Goal: Communication & Community: Answer question/provide support

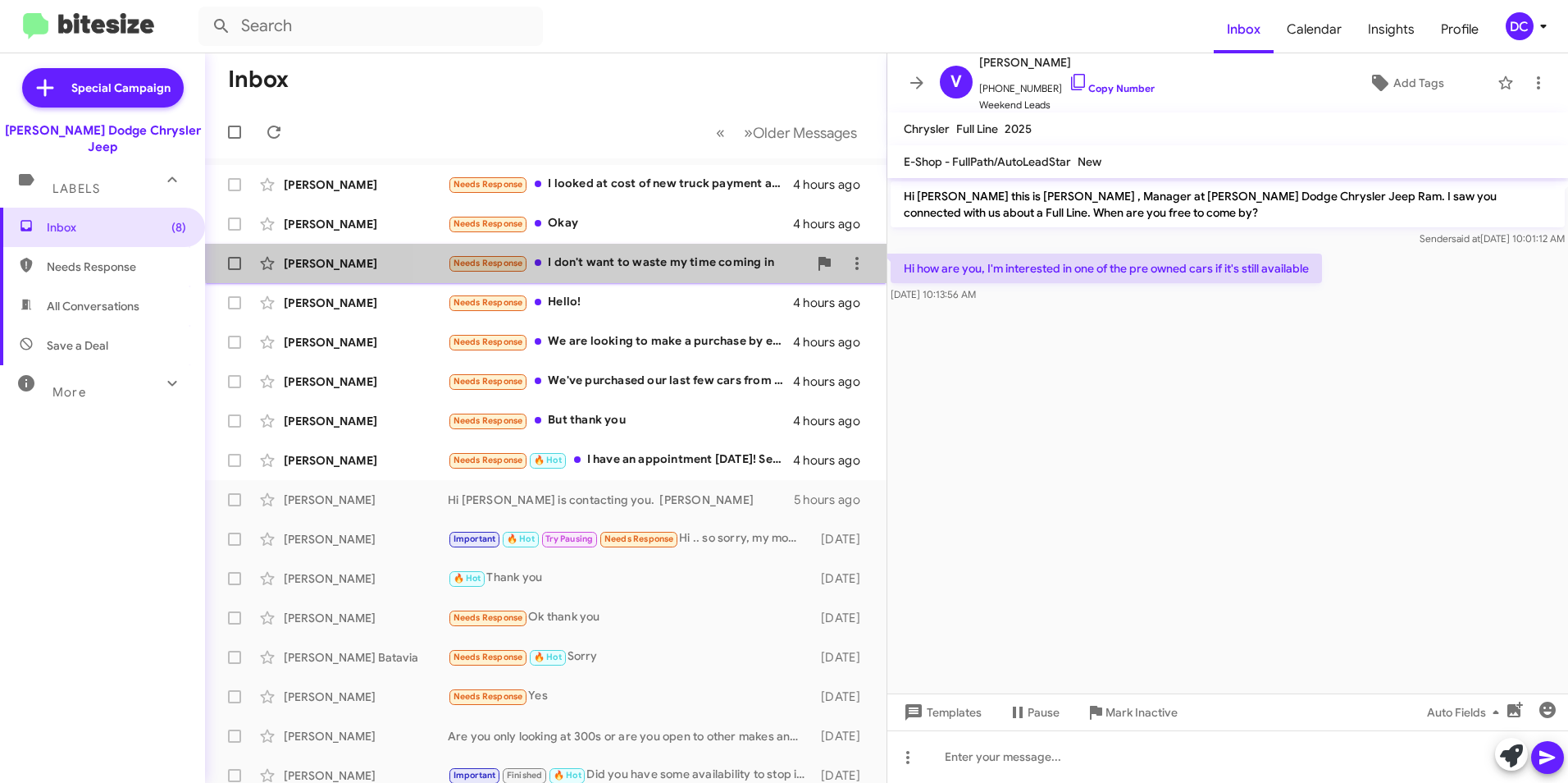
click at [613, 253] on div "Needs Response I don't want to waste my time coming in" at bounding box center [628, 263] width 360 height 19
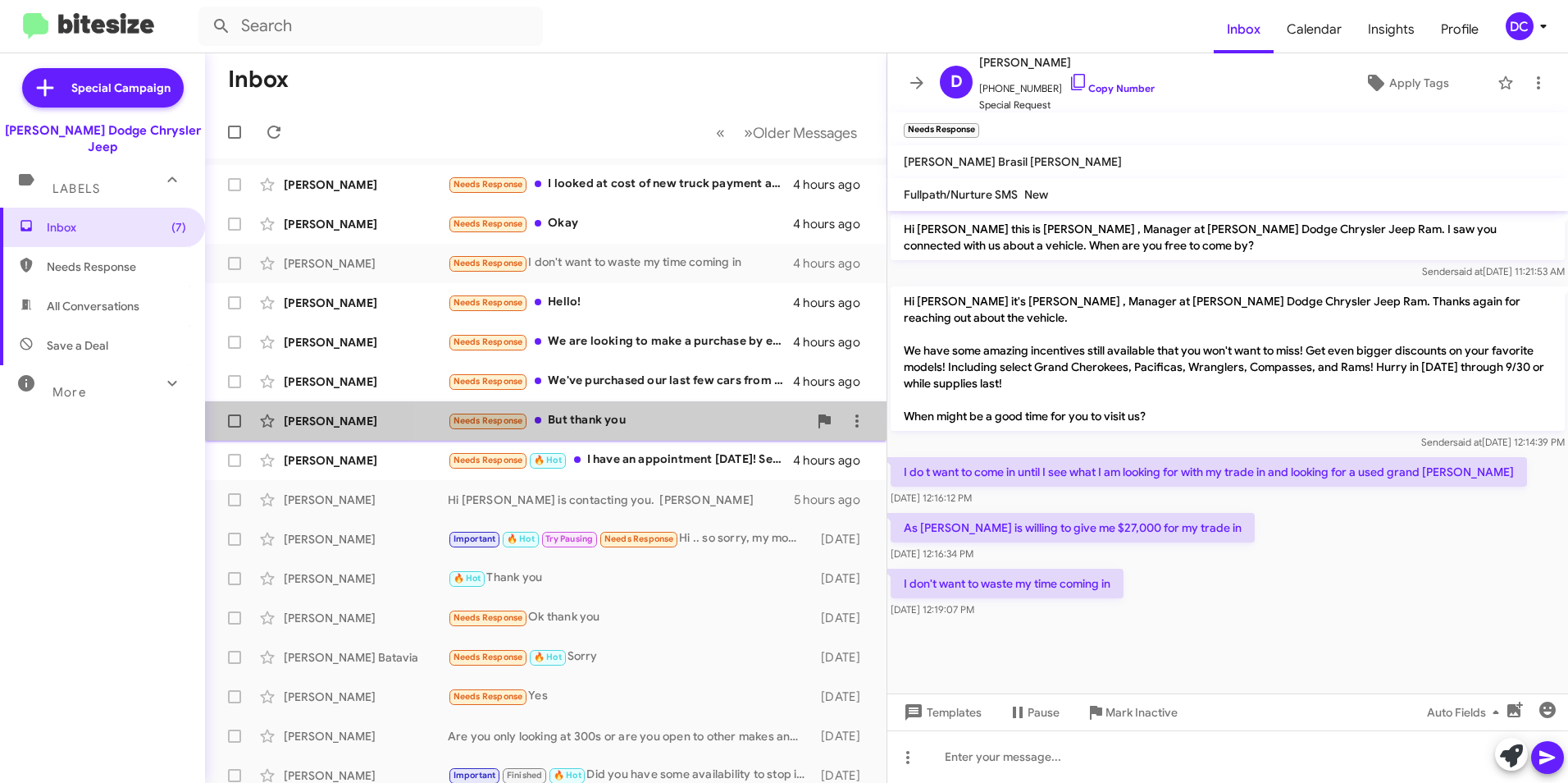
click at [652, 407] on div "[PERSON_NAME] Needs Response But thank you 4 hours ago" at bounding box center [546, 420] width 656 height 32
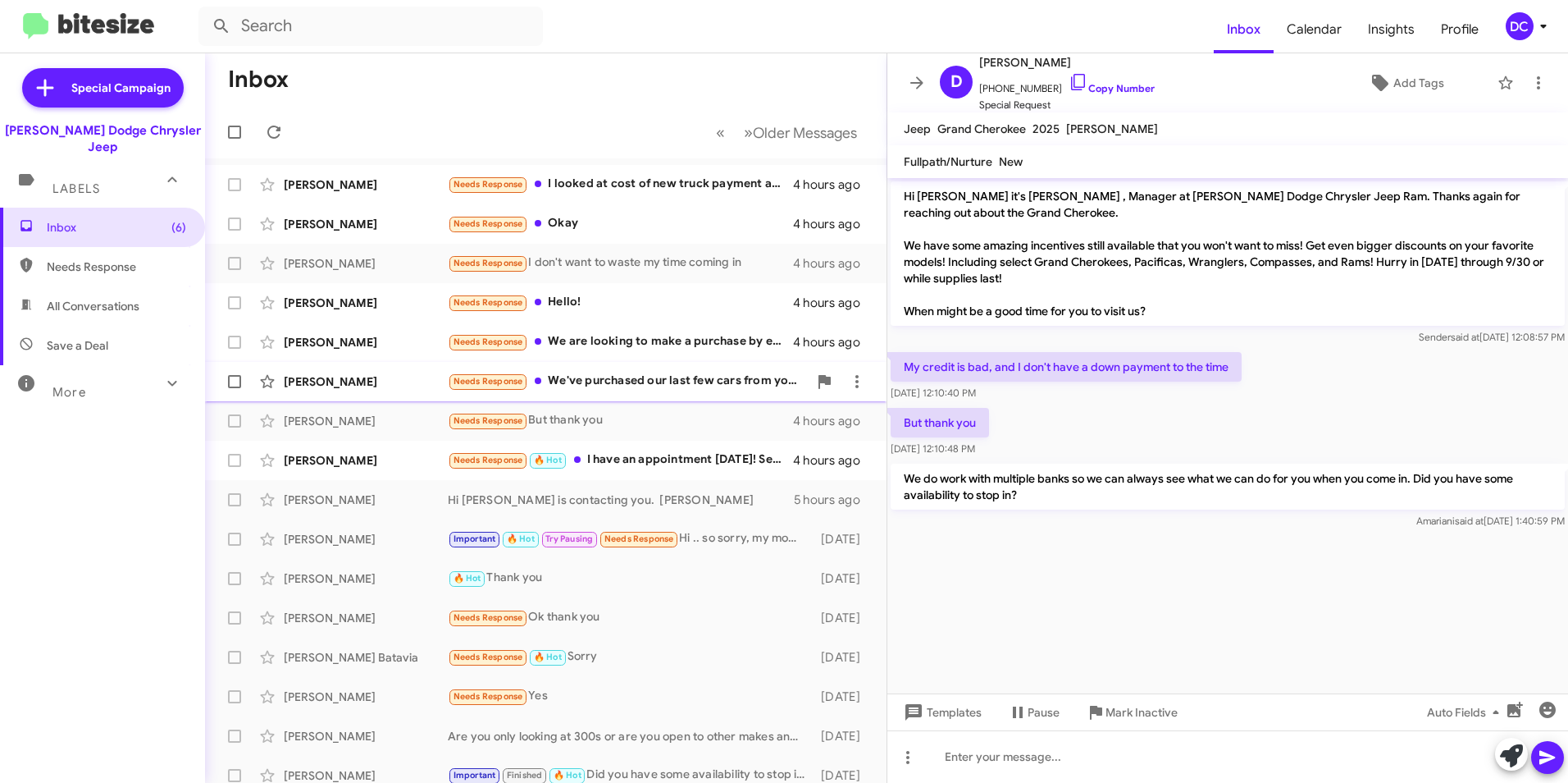
click at [611, 383] on div "Needs Response We've purchased our last few cars from you and would have liked …" at bounding box center [628, 381] width 360 height 19
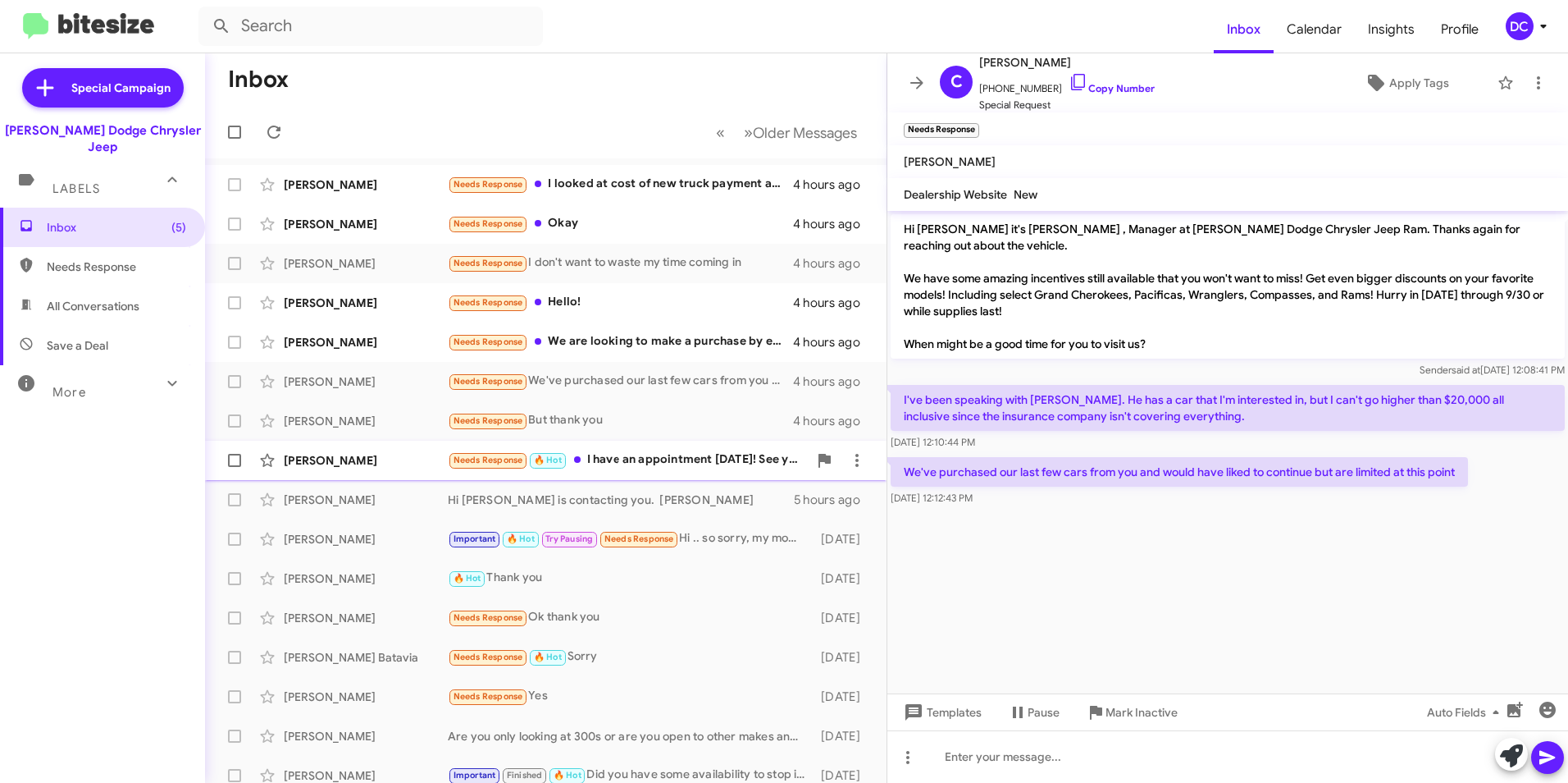
click at [670, 460] on div "Needs Response 🔥 Hot I have an appointment [DATE]! See you then. Thanks so much…" at bounding box center [628, 460] width 360 height 19
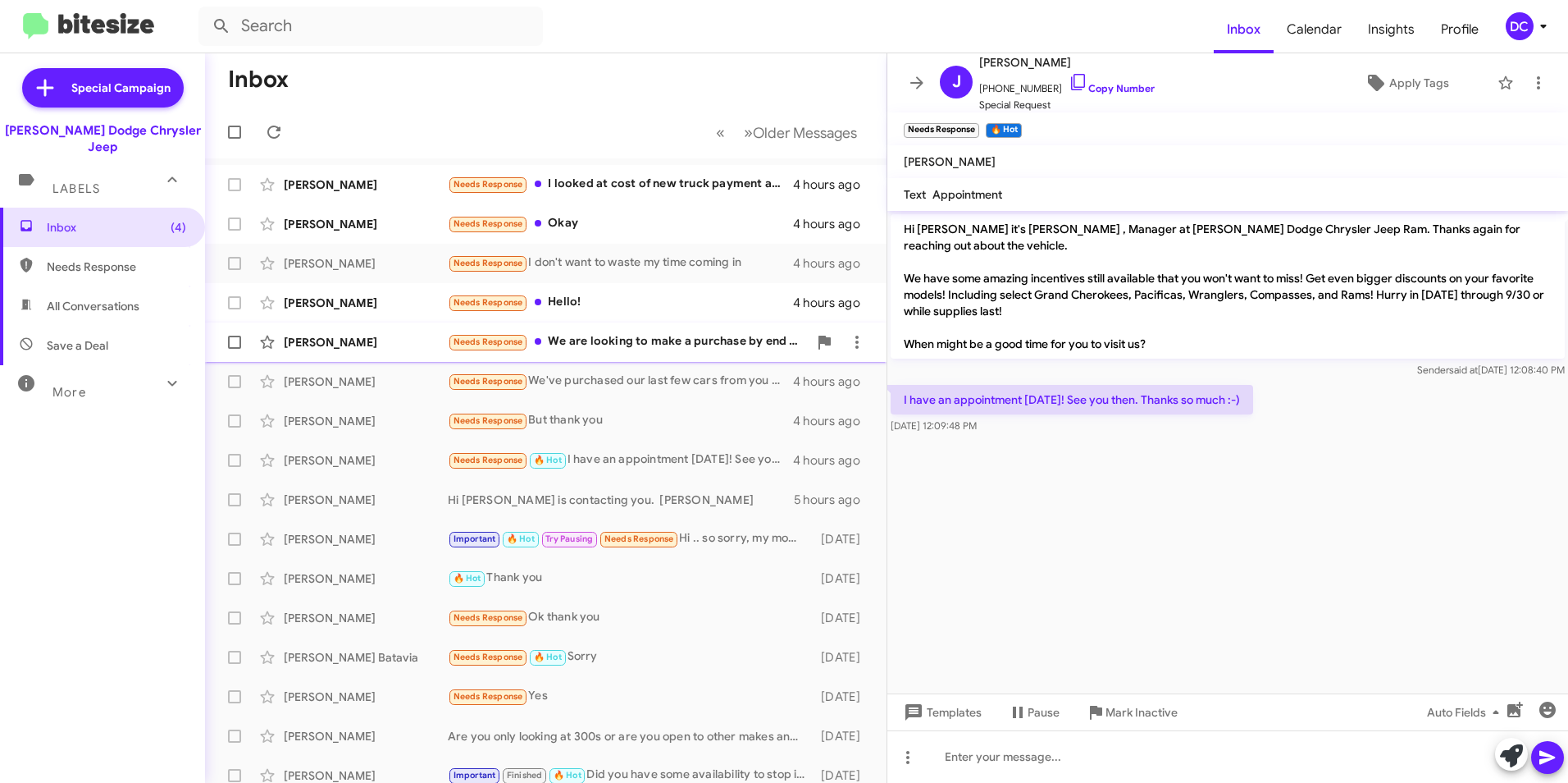
click at [596, 333] on div "Needs Response We are looking to make a purchase by end of calendar year, looki…" at bounding box center [628, 342] width 360 height 19
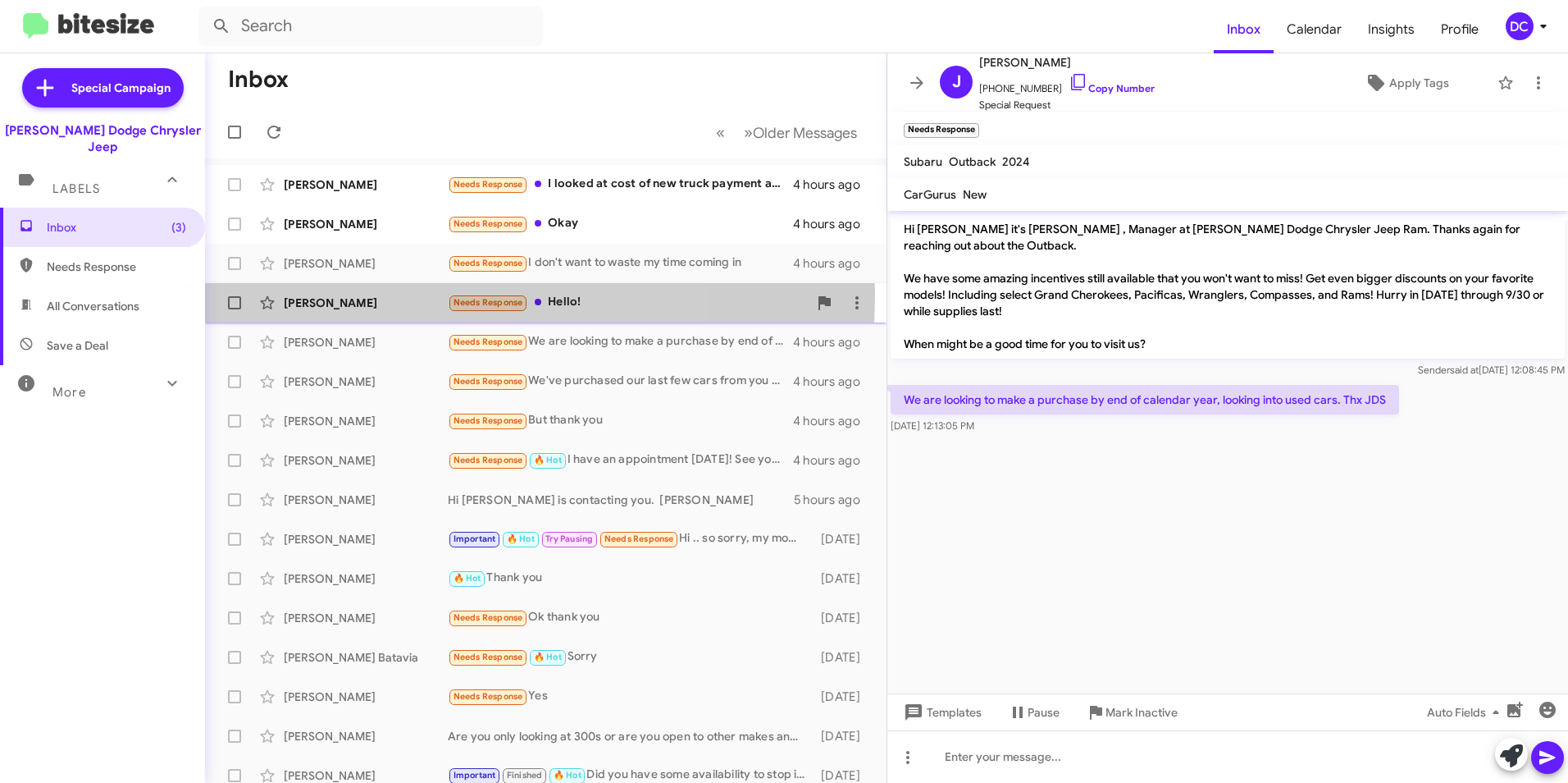
click at [375, 295] on div "[PERSON_NAME]" at bounding box center [365, 303] width 164 height 17
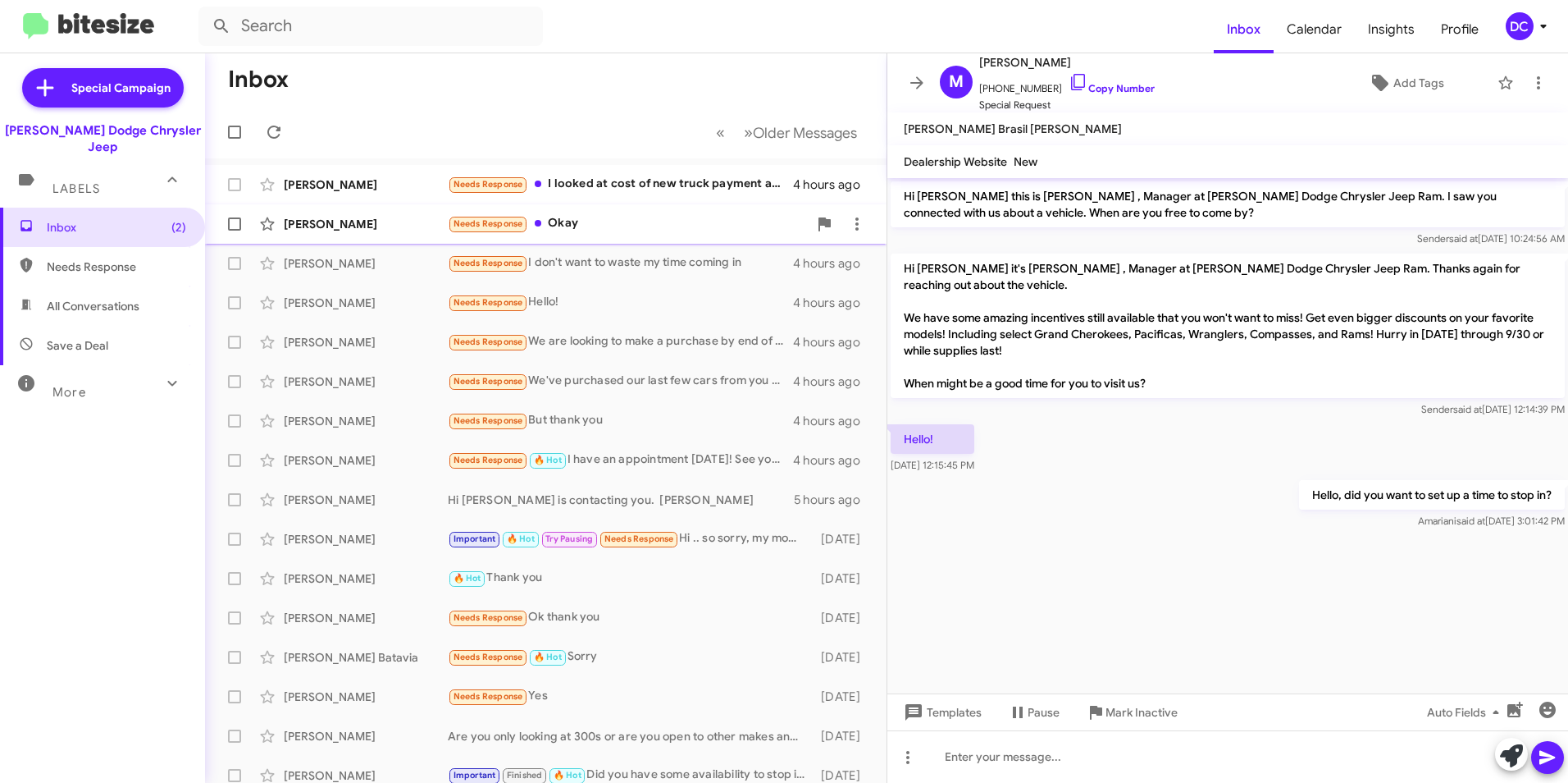
click at [384, 224] on div "[PERSON_NAME]" at bounding box center [365, 224] width 164 height 17
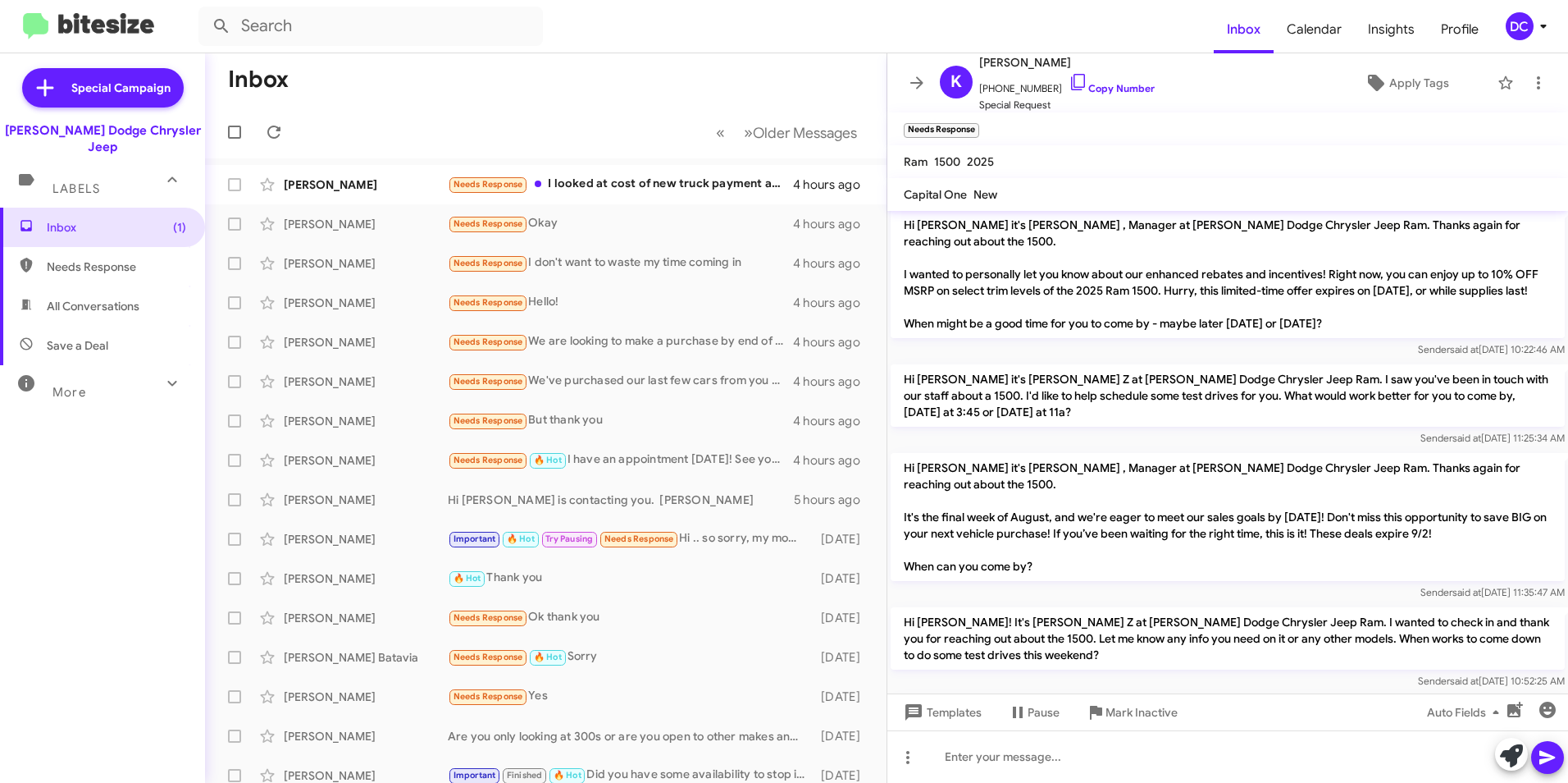
scroll to position [72, 0]
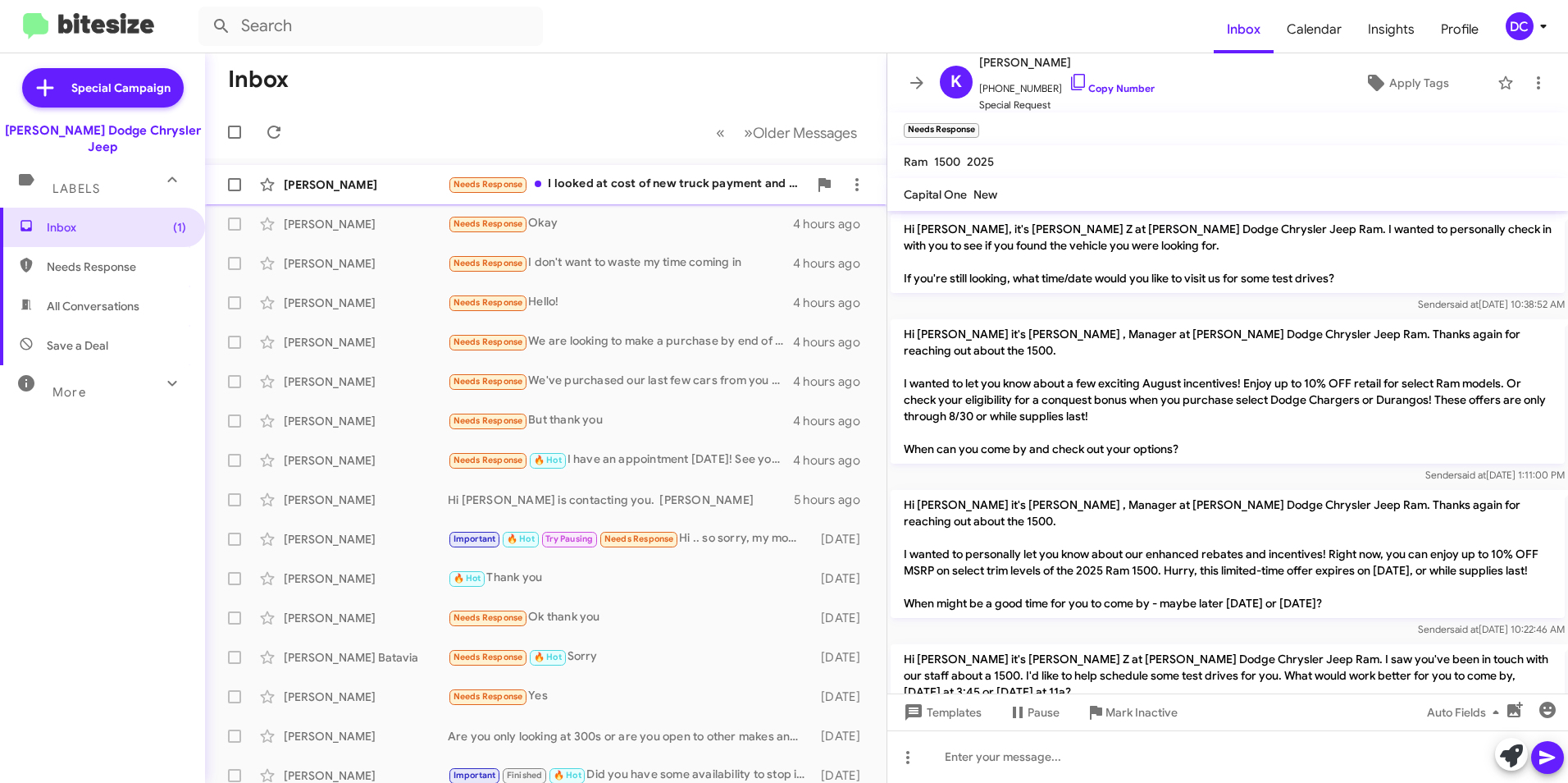
click at [600, 186] on div "Needs Response I looked at cost of new truck payment and what I owe on current …" at bounding box center [628, 184] width 360 height 19
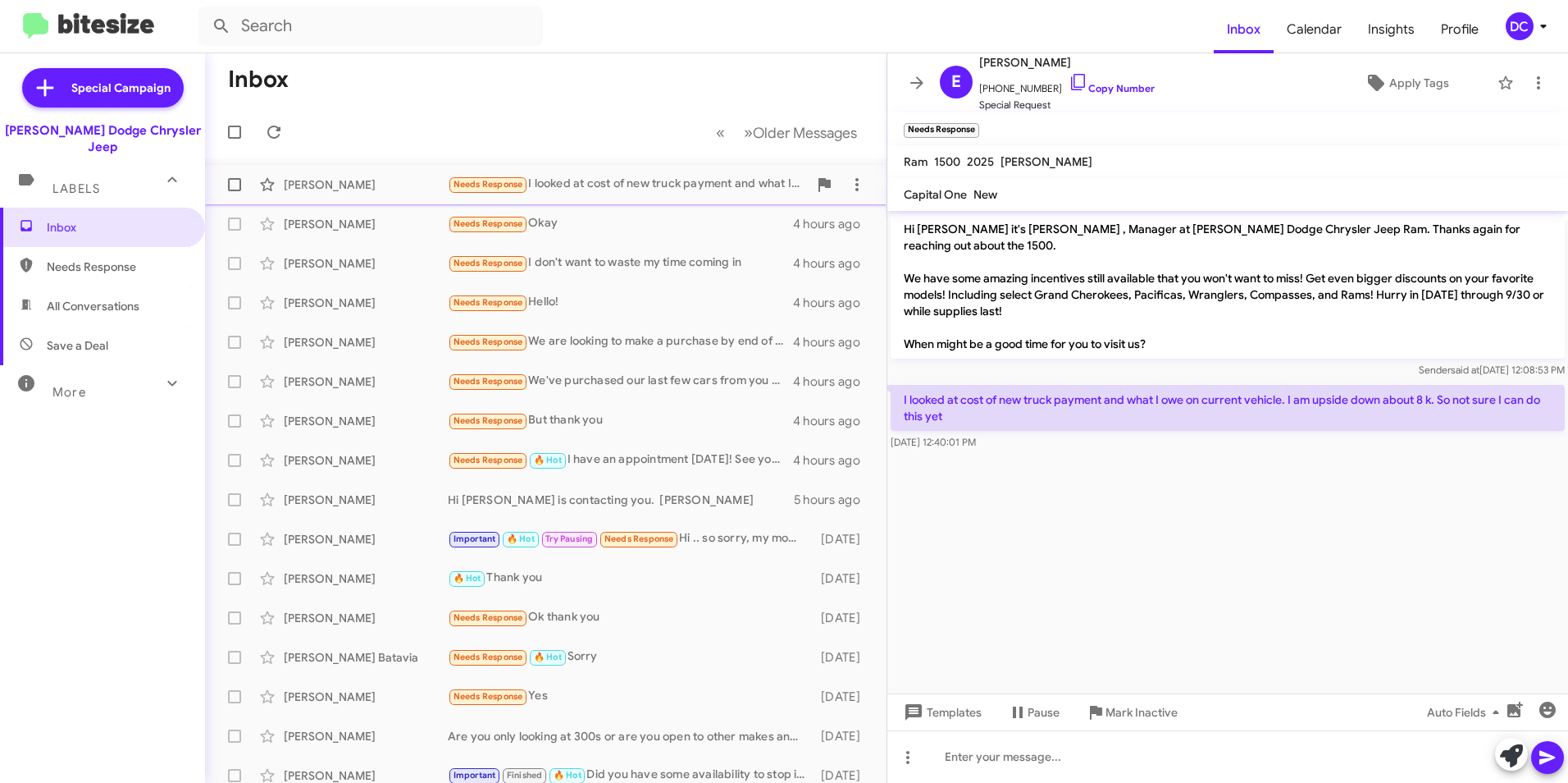
click at [599, 171] on div "[PERSON_NAME] Needs Response I looked at cost of new truck payment and what I o…" at bounding box center [546, 184] width 656 height 32
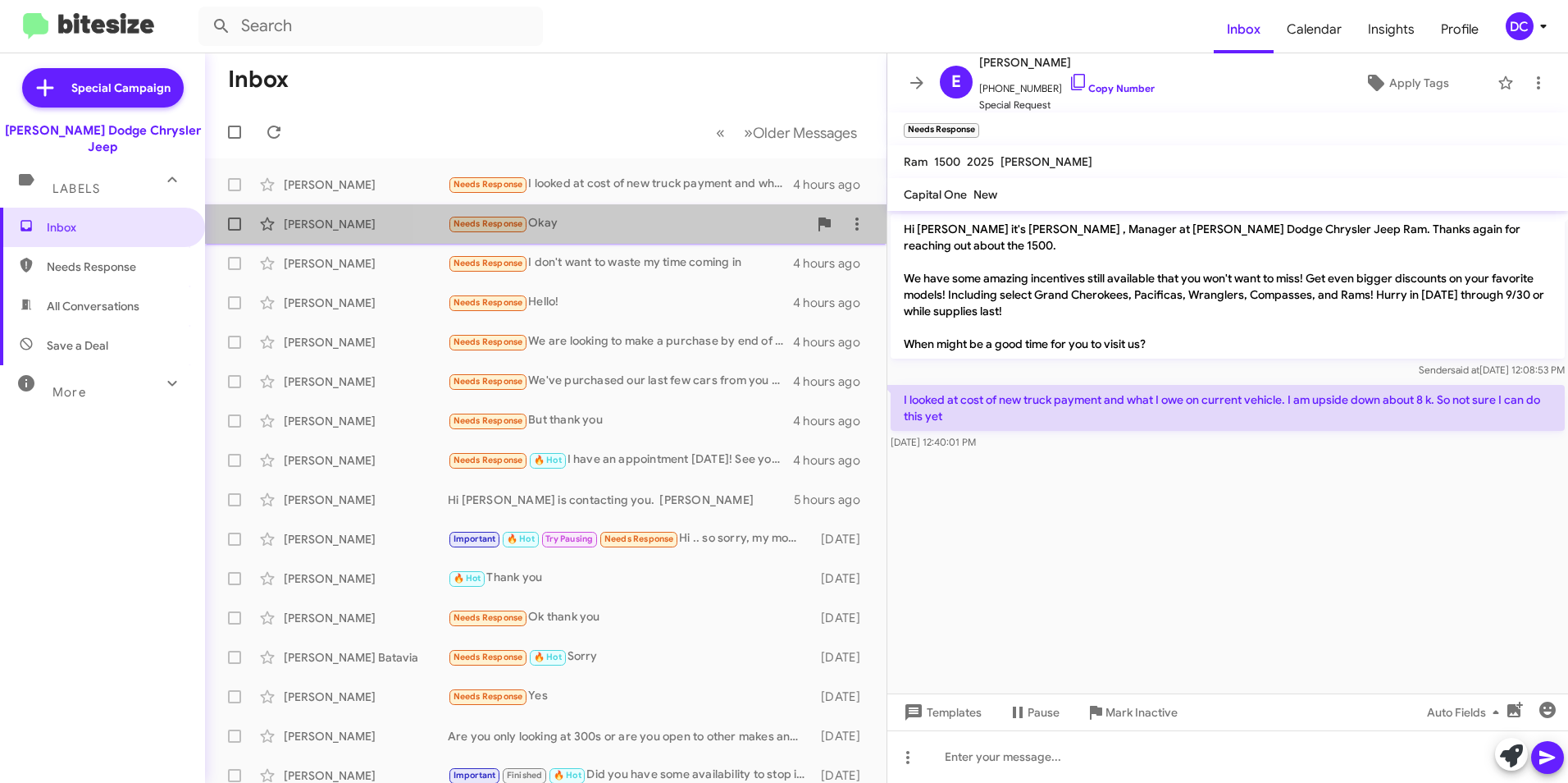
click at [554, 223] on div "Needs Response Okay" at bounding box center [628, 224] width 360 height 19
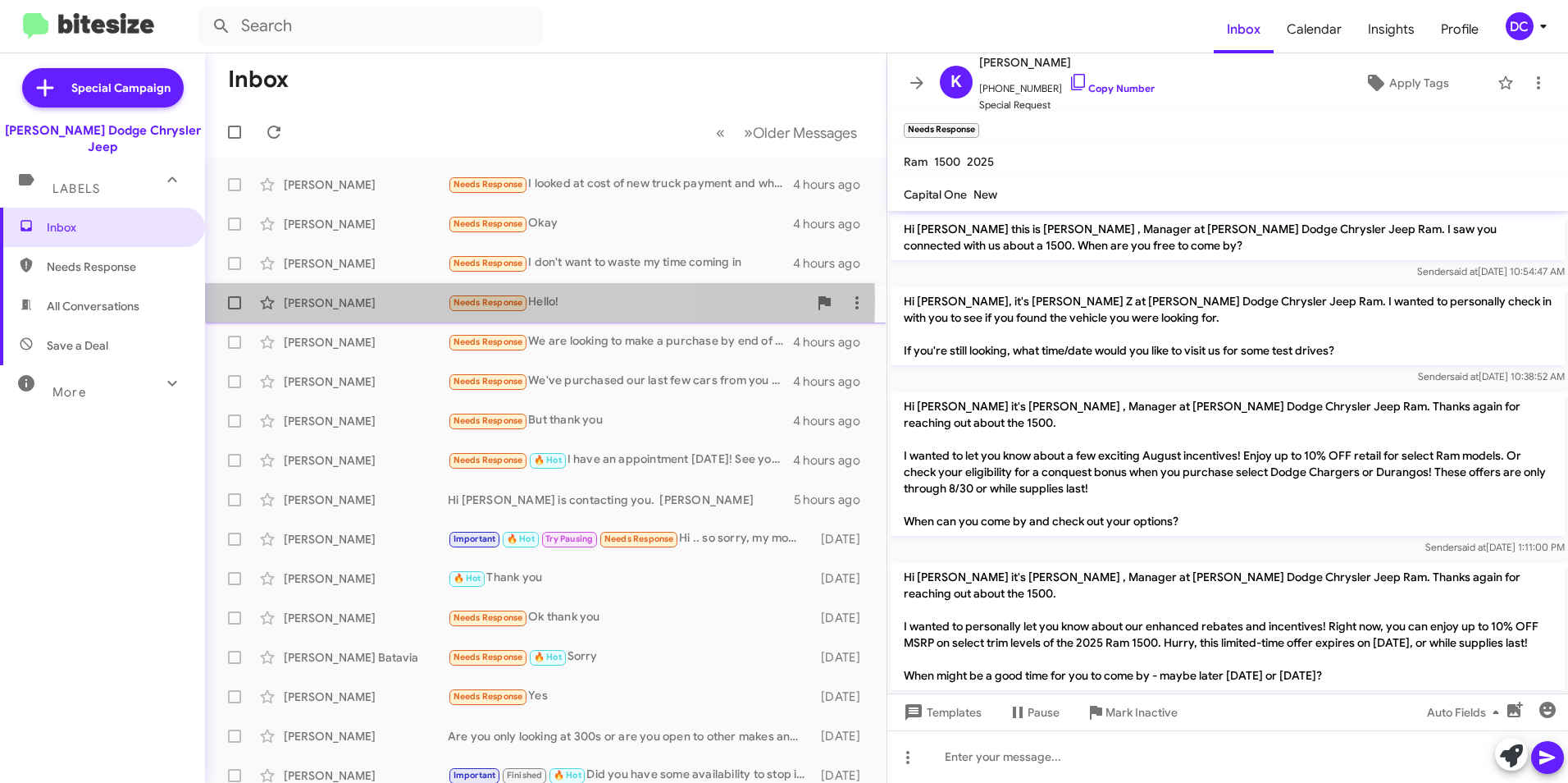
click at [367, 301] on div "[PERSON_NAME]" at bounding box center [365, 303] width 164 height 17
